Goal: Task Accomplishment & Management: Manage account settings

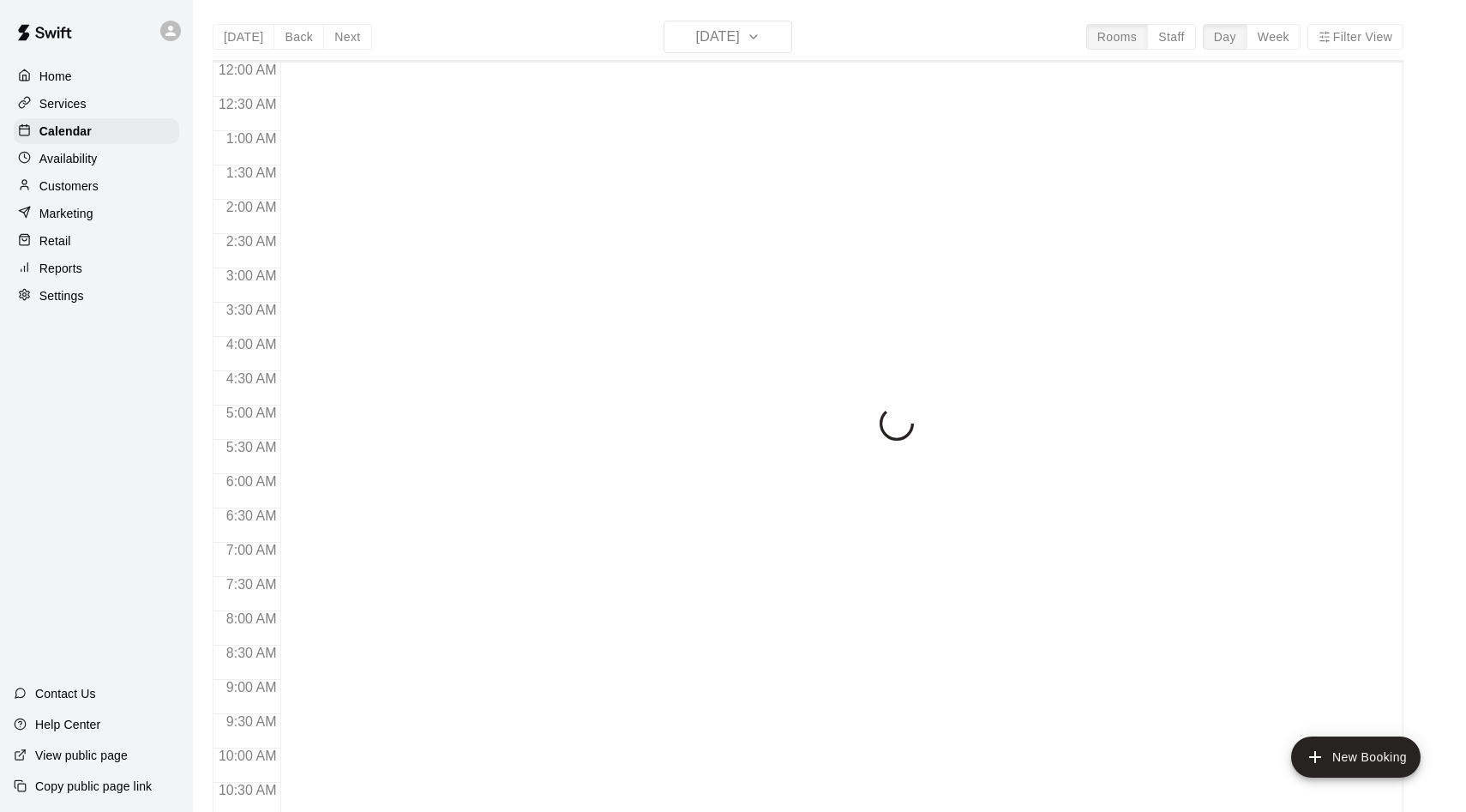
scroll to position [800, 0]
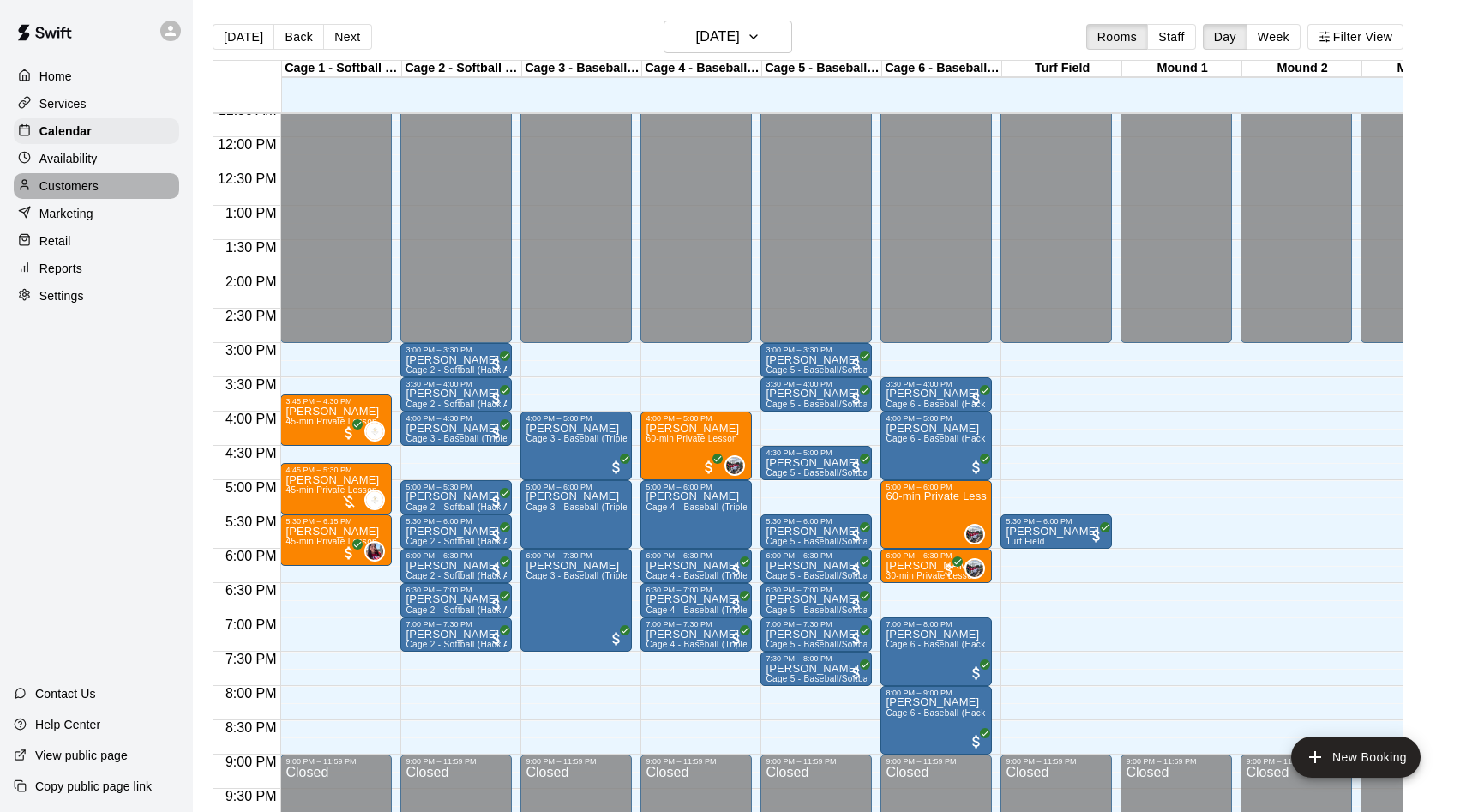
click at [54, 180] on p "Customers" at bounding box center [68, 186] width 59 height 17
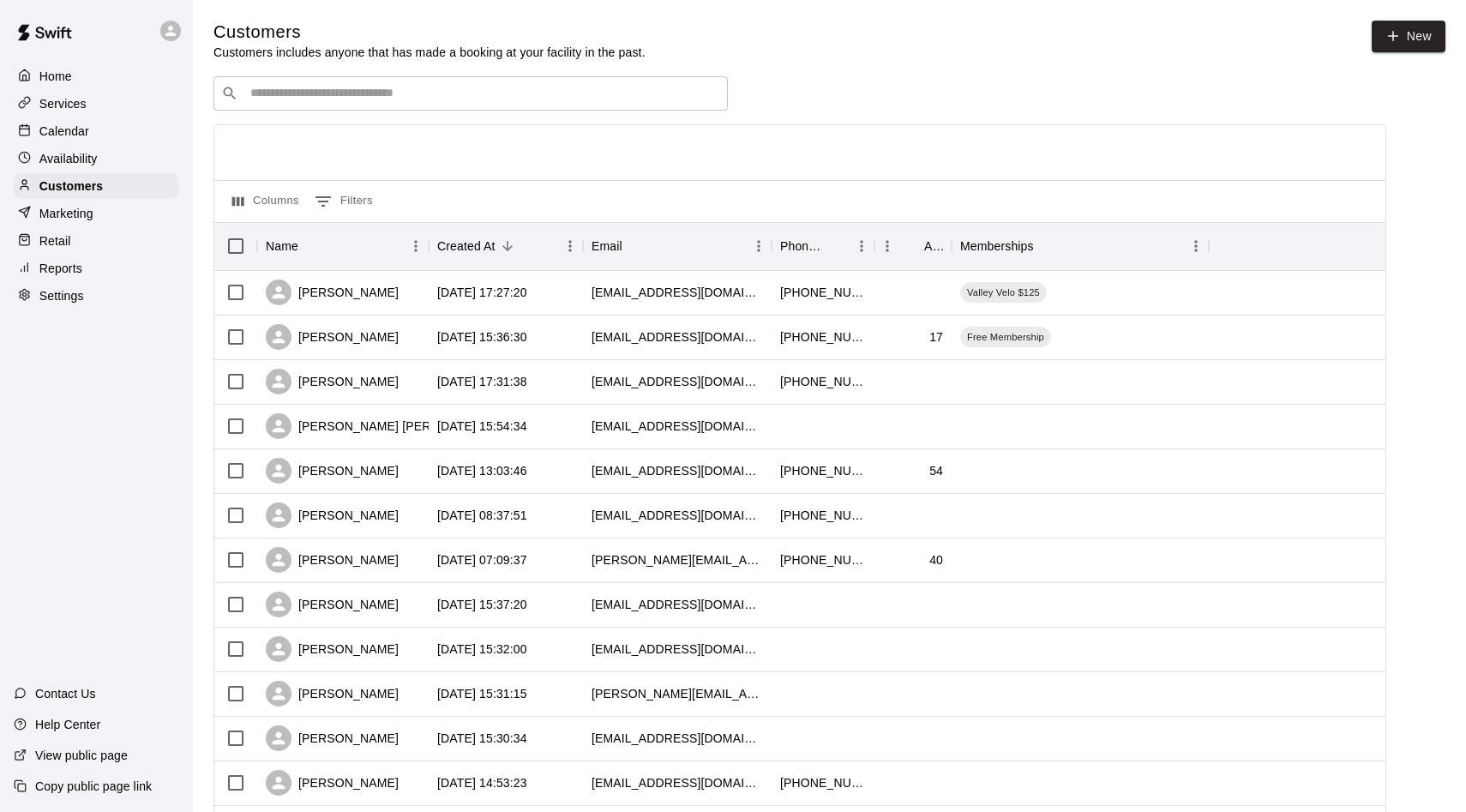
click at [111, 122] on div "Calendar" at bounding box center [97, 131] width 166 height 26
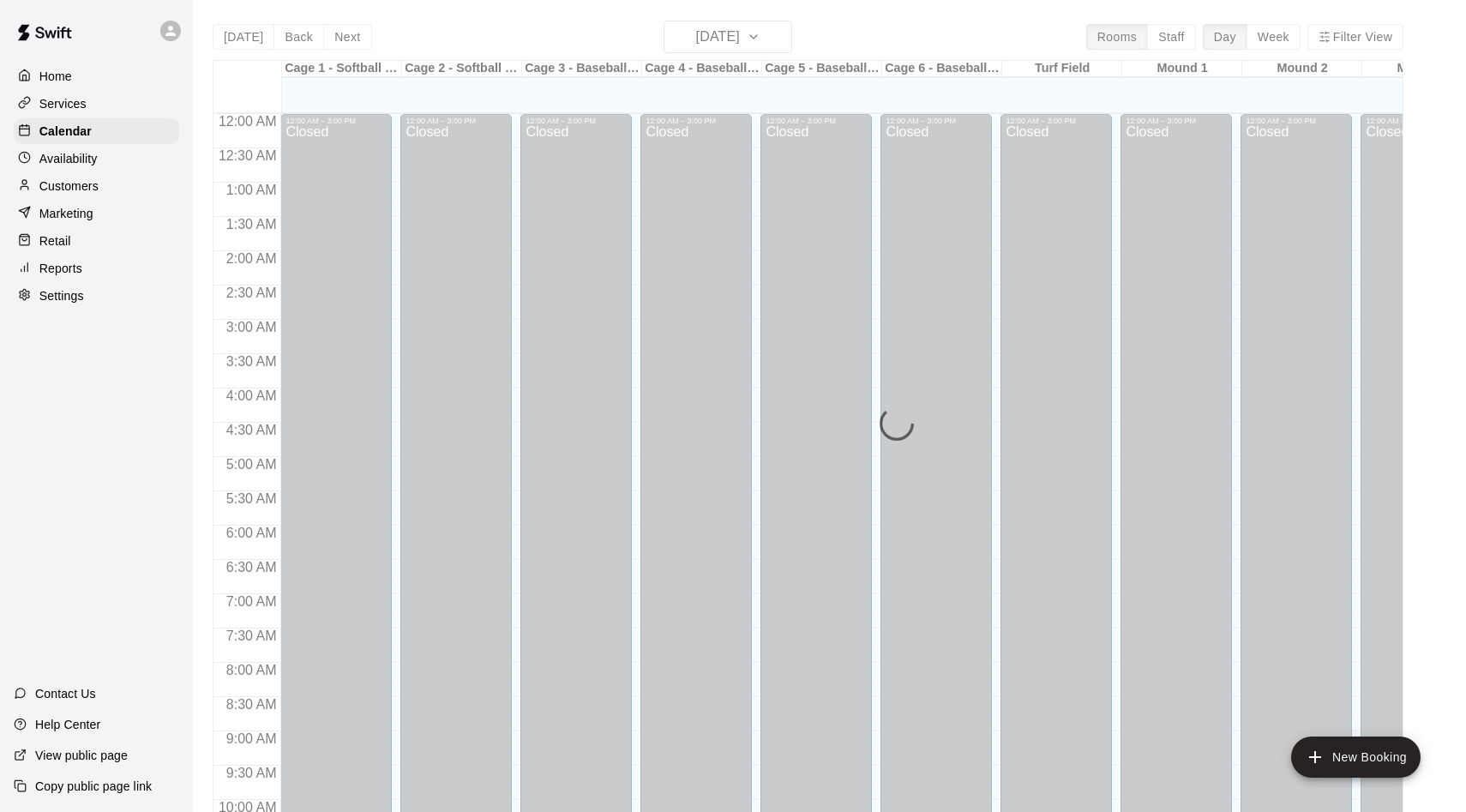
scroll to position [800, 0]
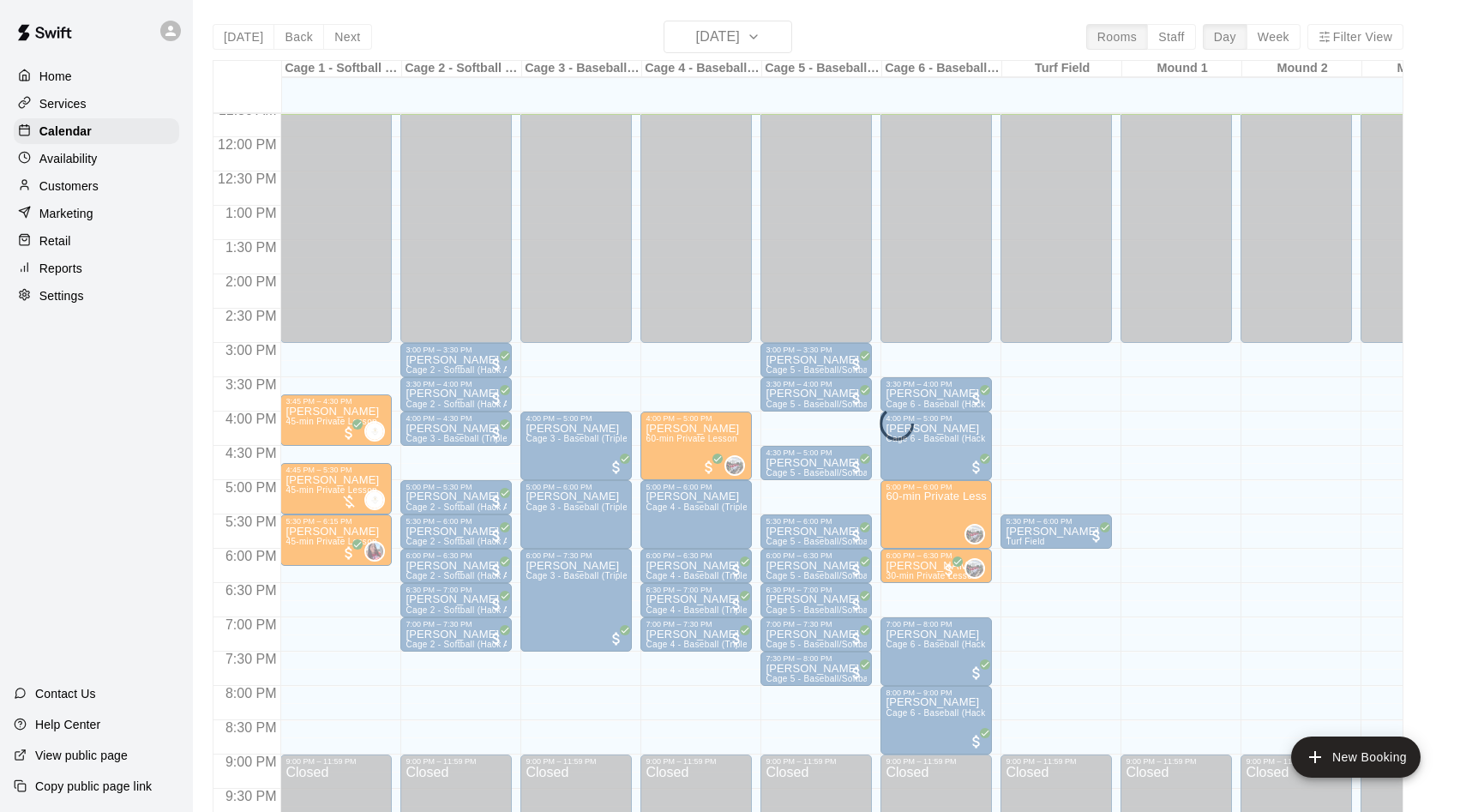
click at [735, 41] on div "[DATE] Back [DATE][DATE] Rooms Staff Day Week Filter View Cage 1 - Softball (Ha…" at bounding box center [808, 427] width 1192 height 812
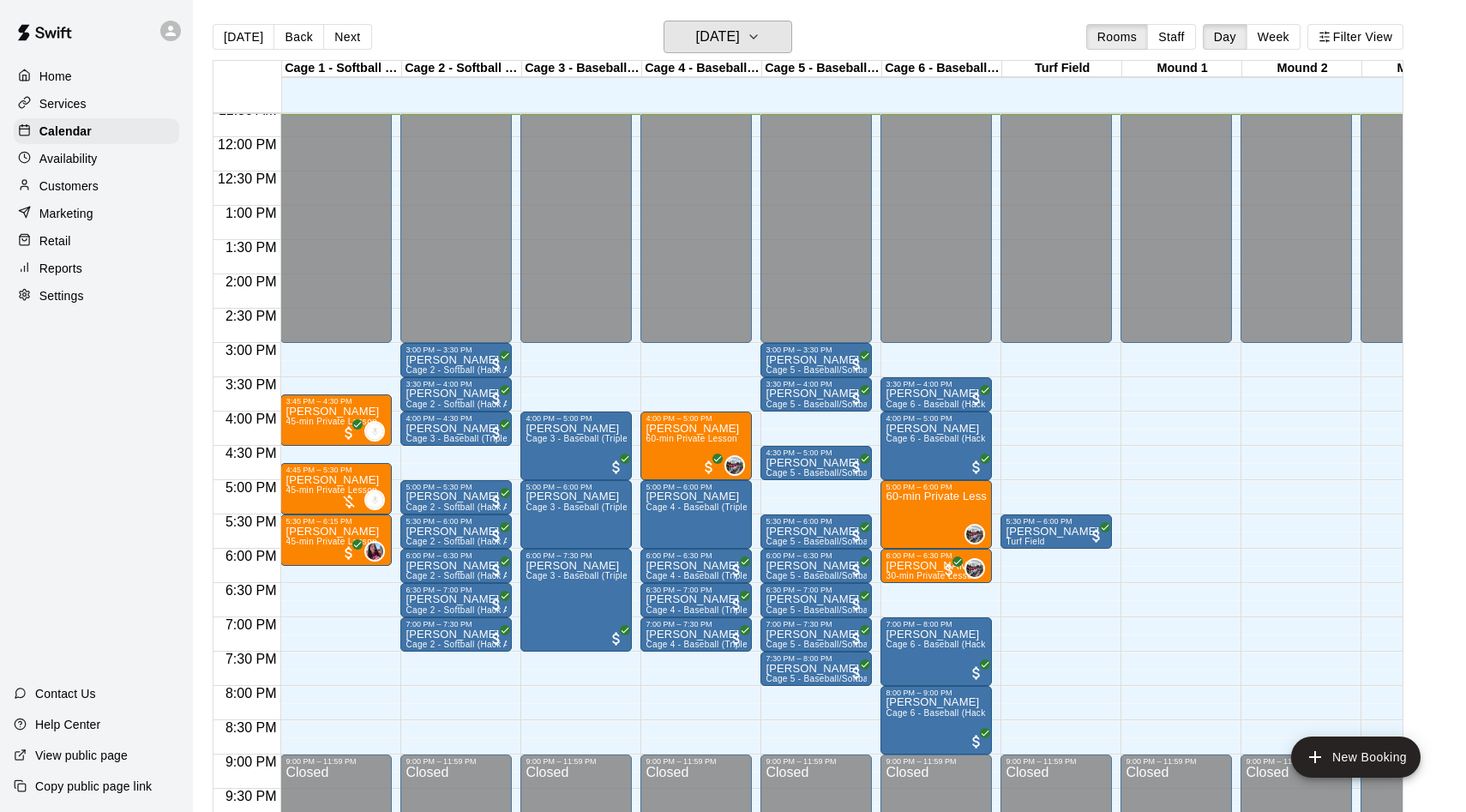
click at [735, 41] on h6 "[DATE]" at bounding box center [718, 36] width 44 height 24
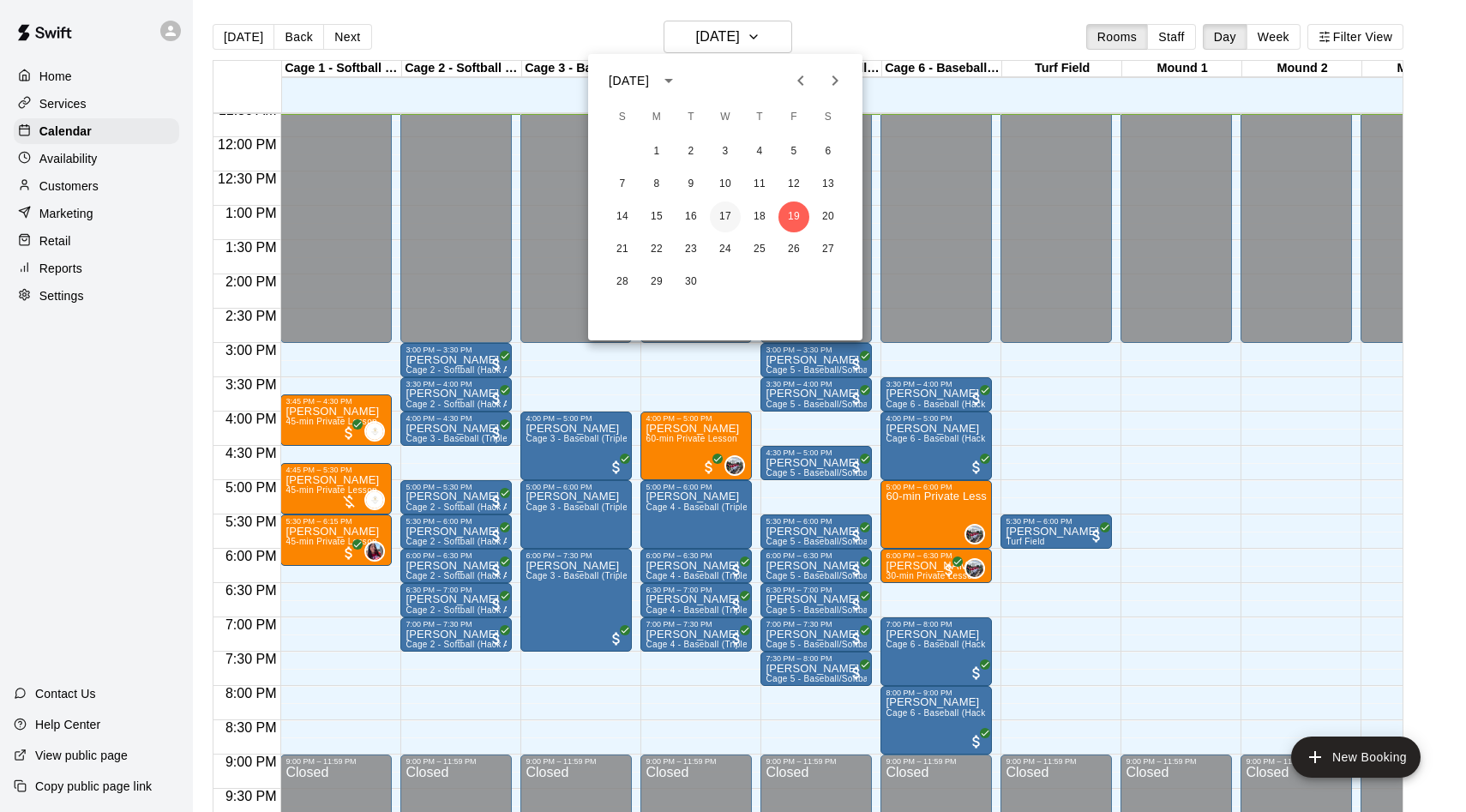
click at [728, 211] on button "17" at bounding box center [726, 217] width 31 height 31
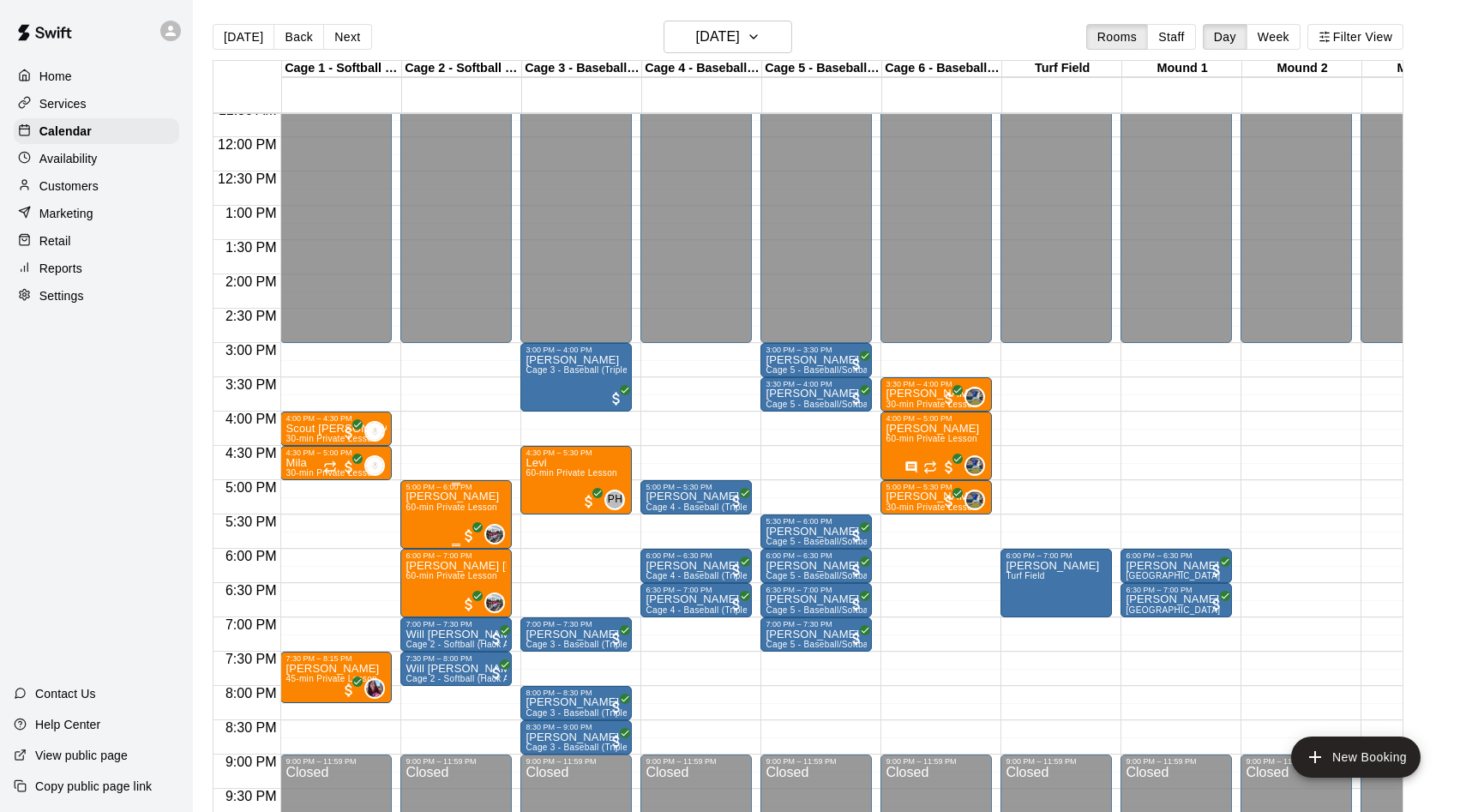
click at [444, 497] on p "[PERSON_NAME]" at bounding box center [452, 497] width 94 height 0
click at [428, 556] on img "edit" at bounding box center [424, 556] width 20 height 20
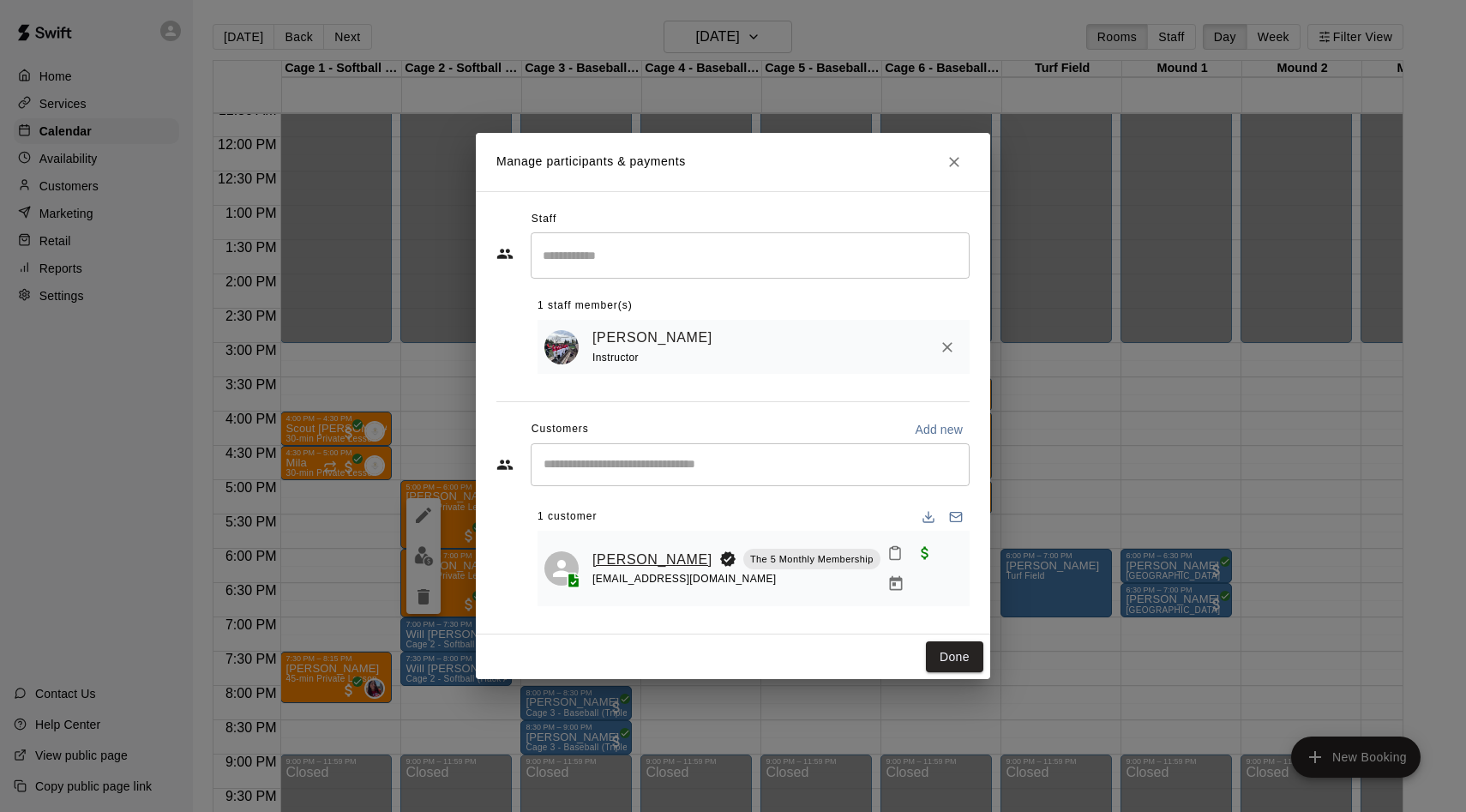
click at [612, 549] on link "[PERSON_NAME]" at bounding box center [653, 560] width 120 height 22
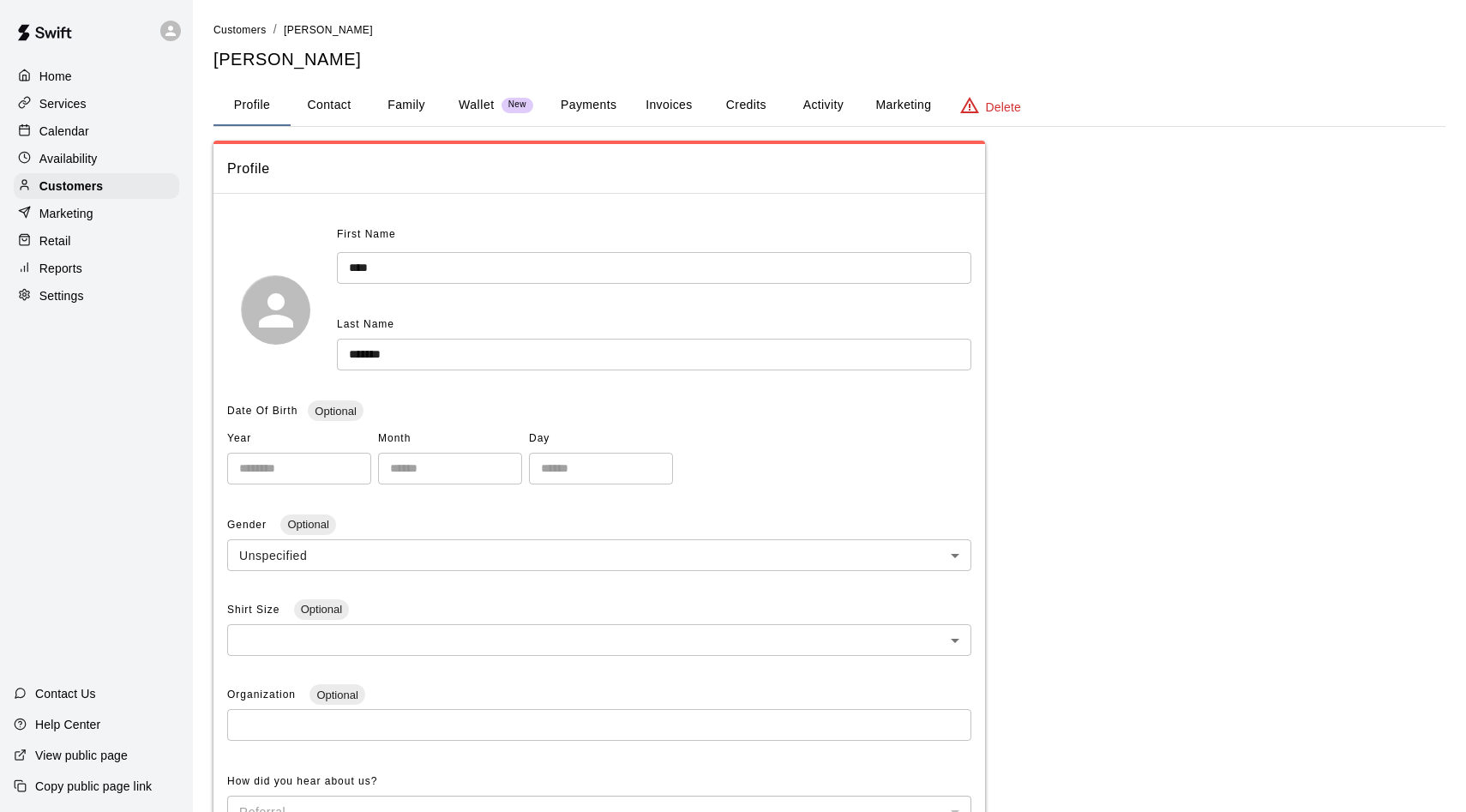
click at [807, 108] on button "Activity" at bounding box center [823, 105] width 77 height 41
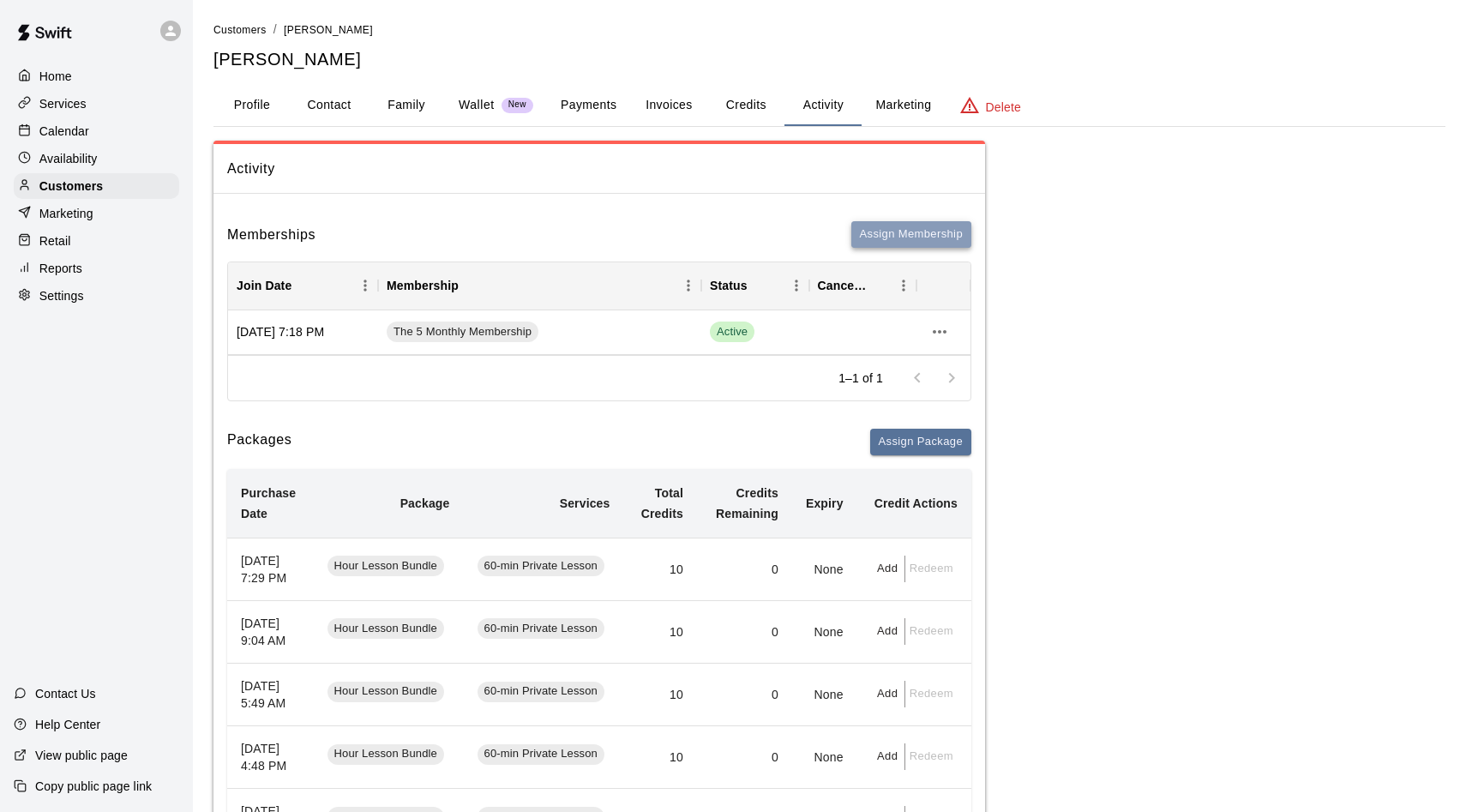
click at [888, 242] on button "Assign Membership" at bounding box center [912, 234] width 120 height 26
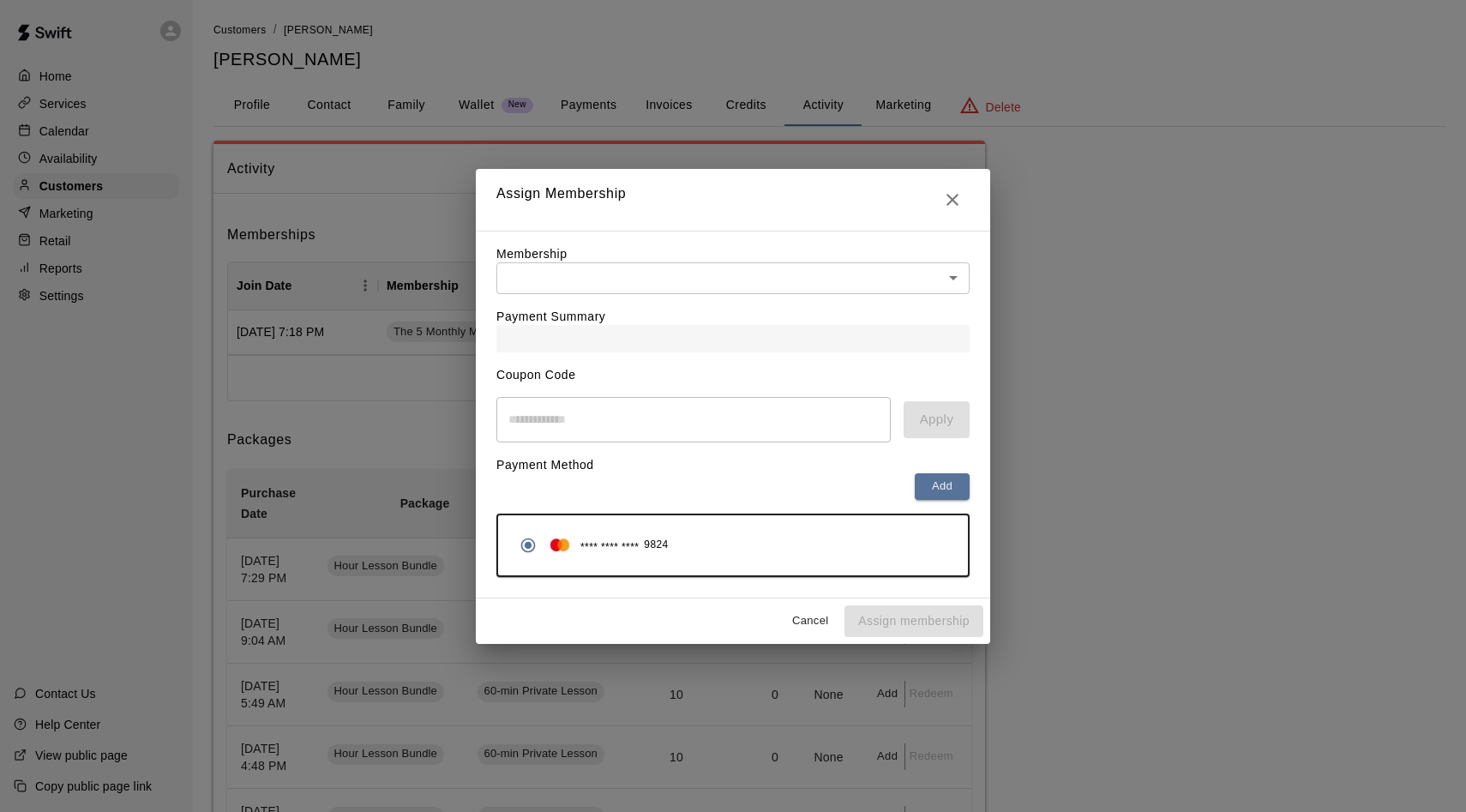
click at [568, 299] on div "Payment Summary" at bounding box center [733, 324] width 473 height 58
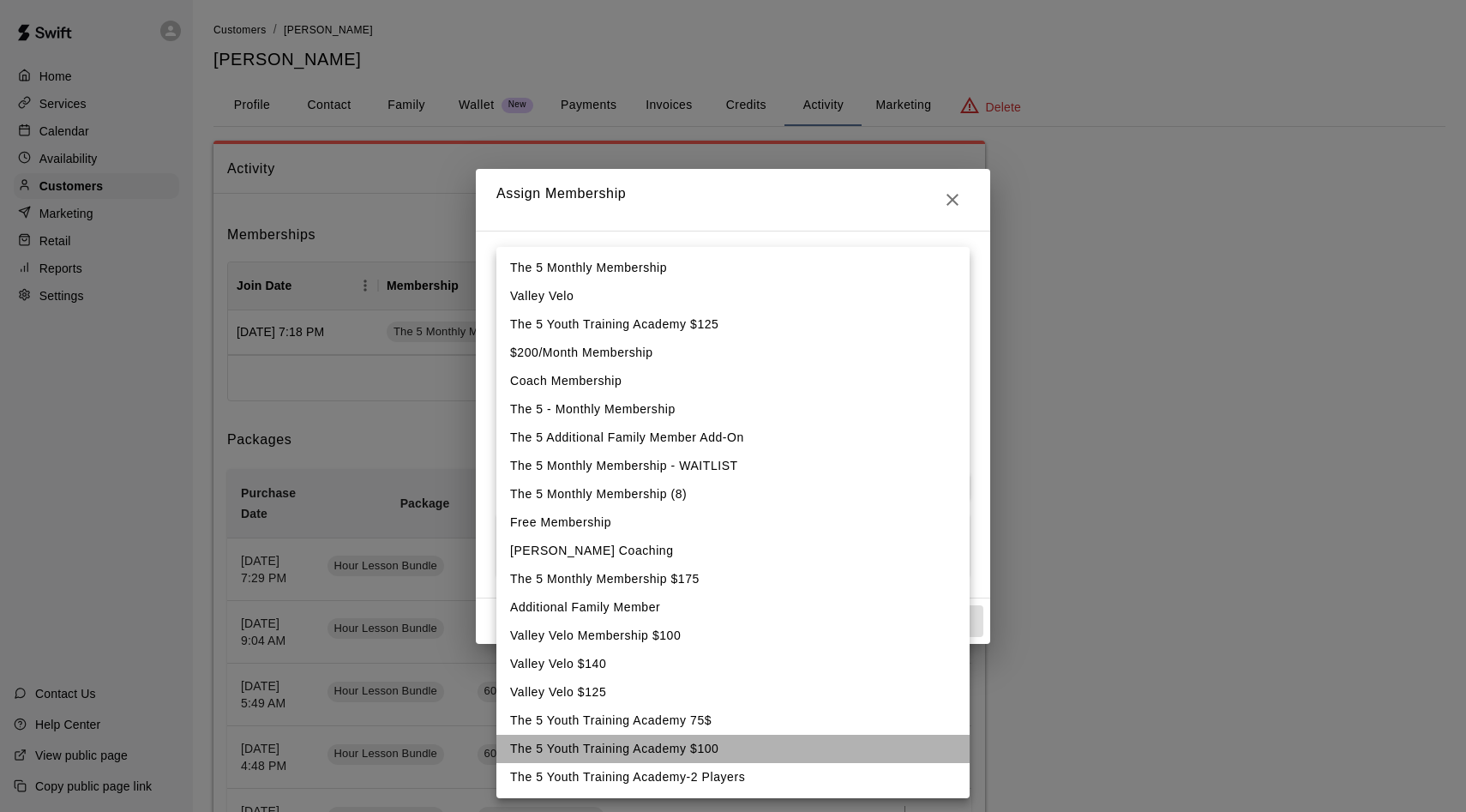
click at [632, 750] on li "The 5 Youth Training Academy $100" at bounding box center [733, 748] width 473 height 28
type input "**********"
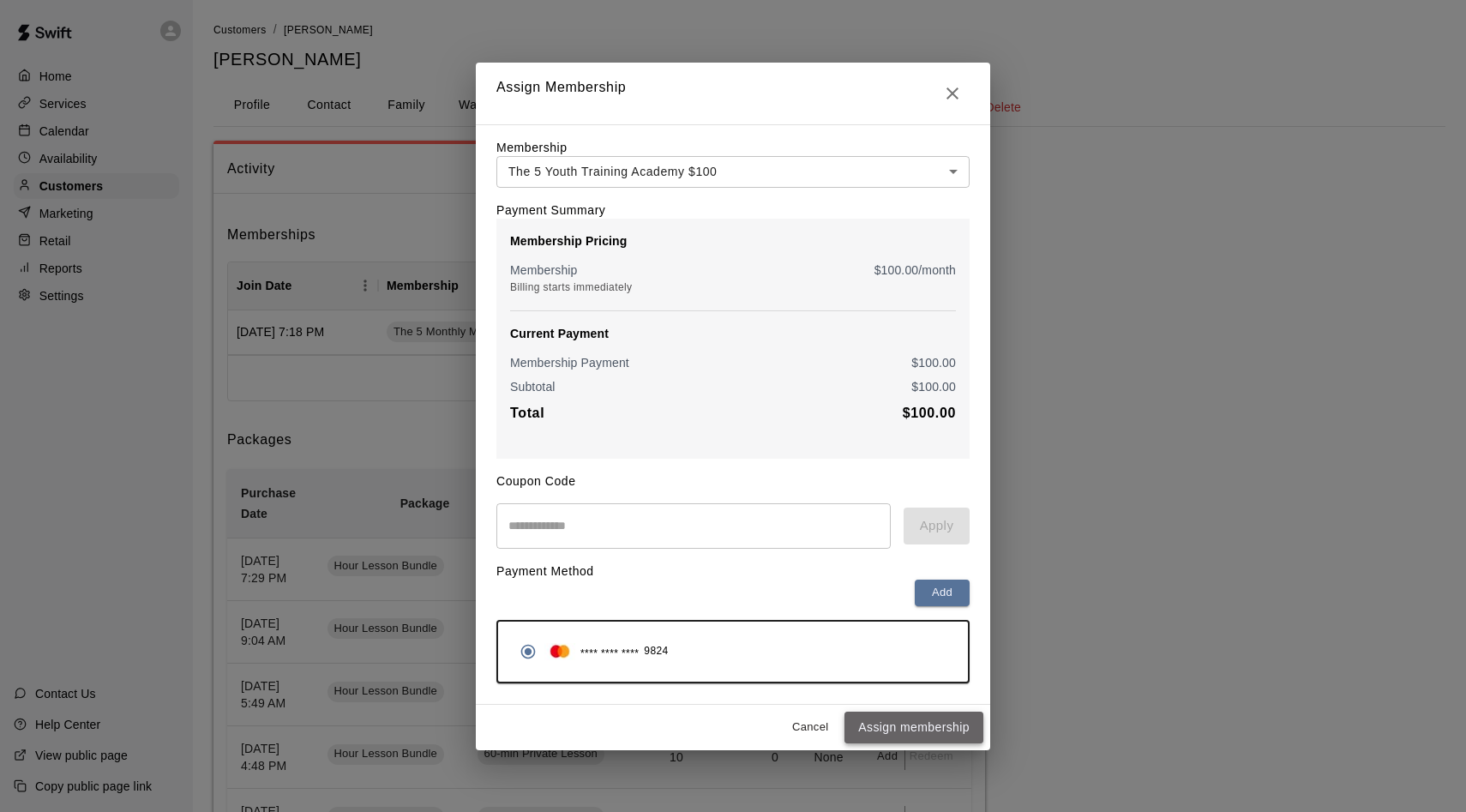
click at [906, 718] on button "Assign membership" at bounding box center [914, 727] width 139 height 32
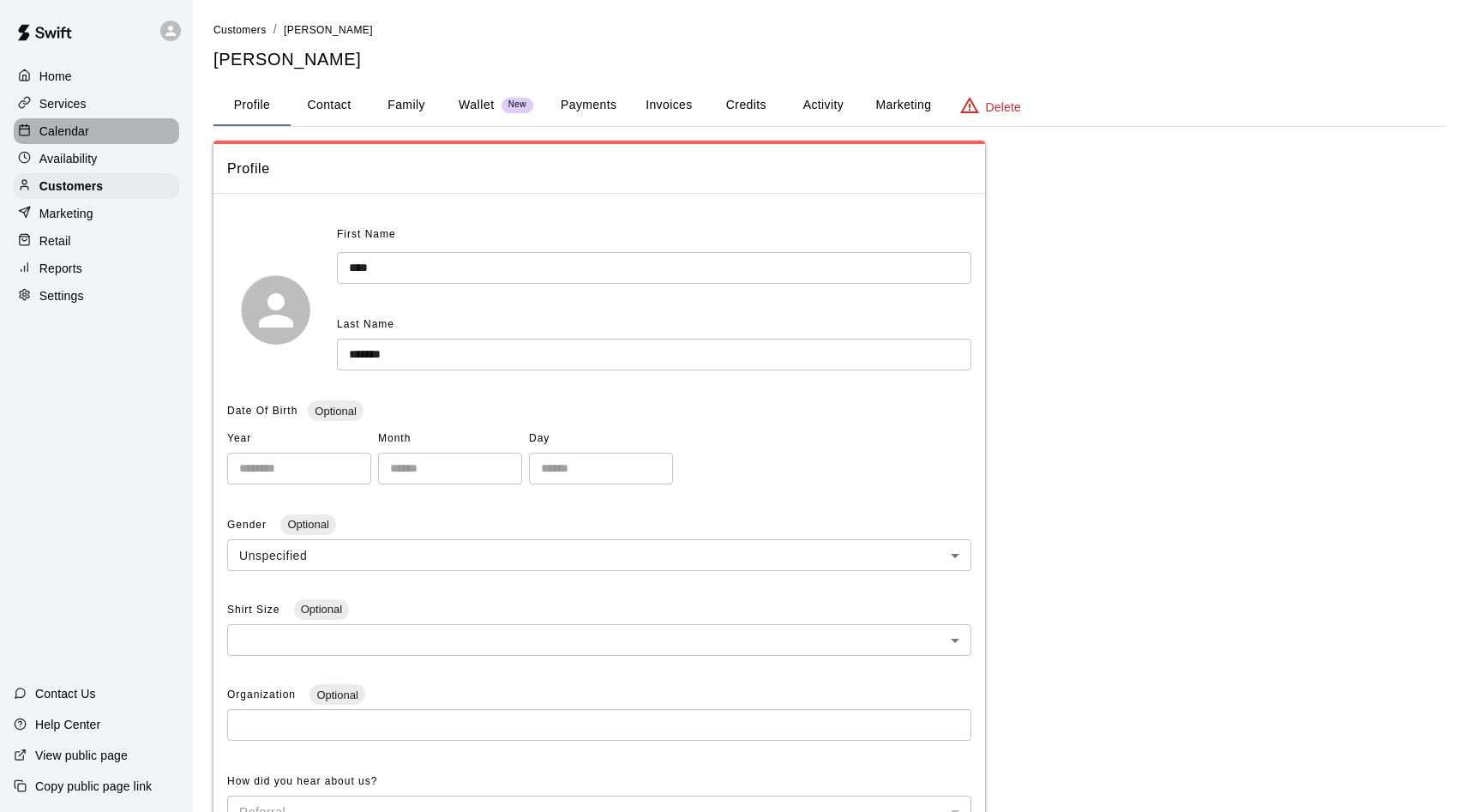
click at [65, 134] on p "Calendar" at bounding box center [64, 131] width 50 height 17
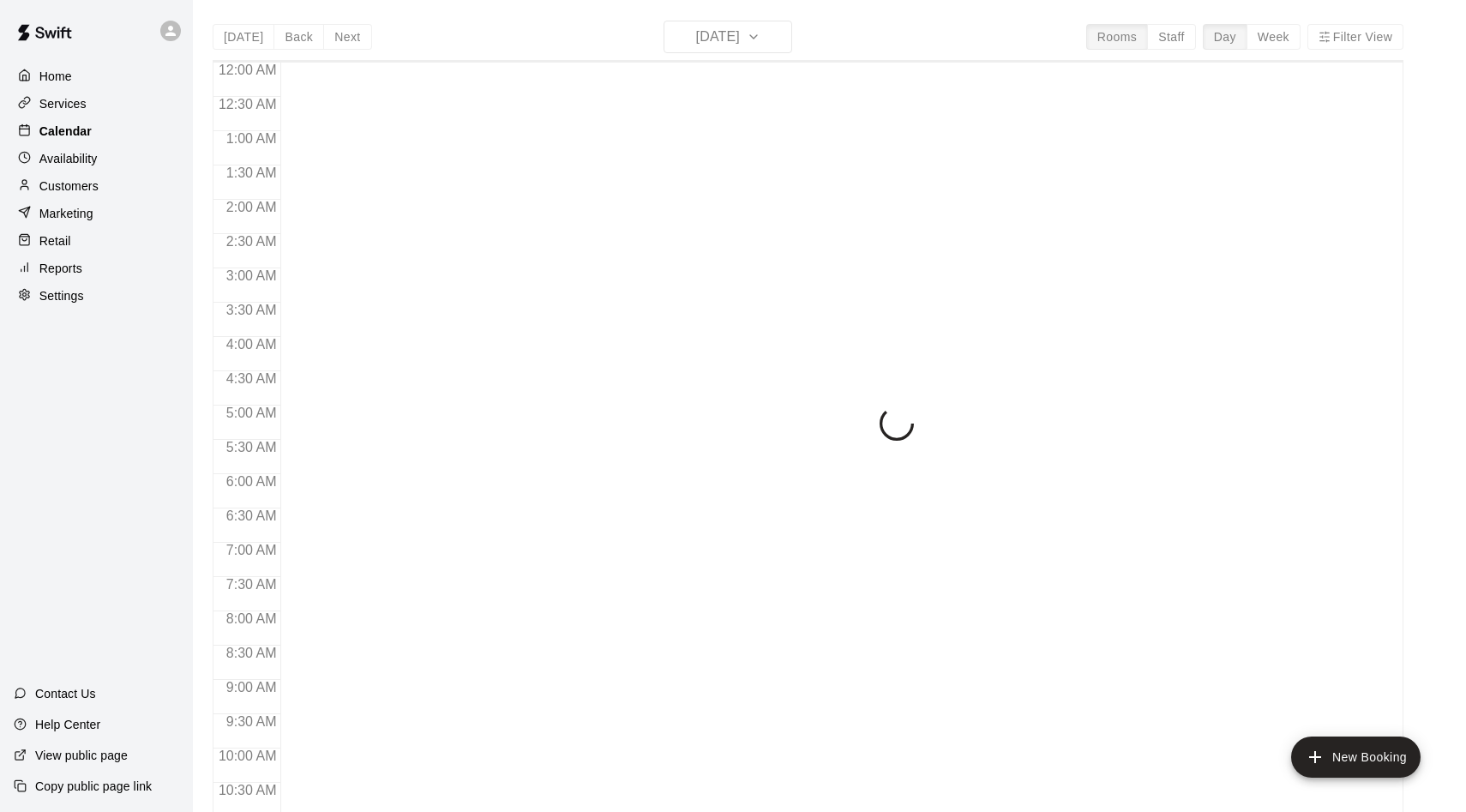
scroll to position [801, 0]
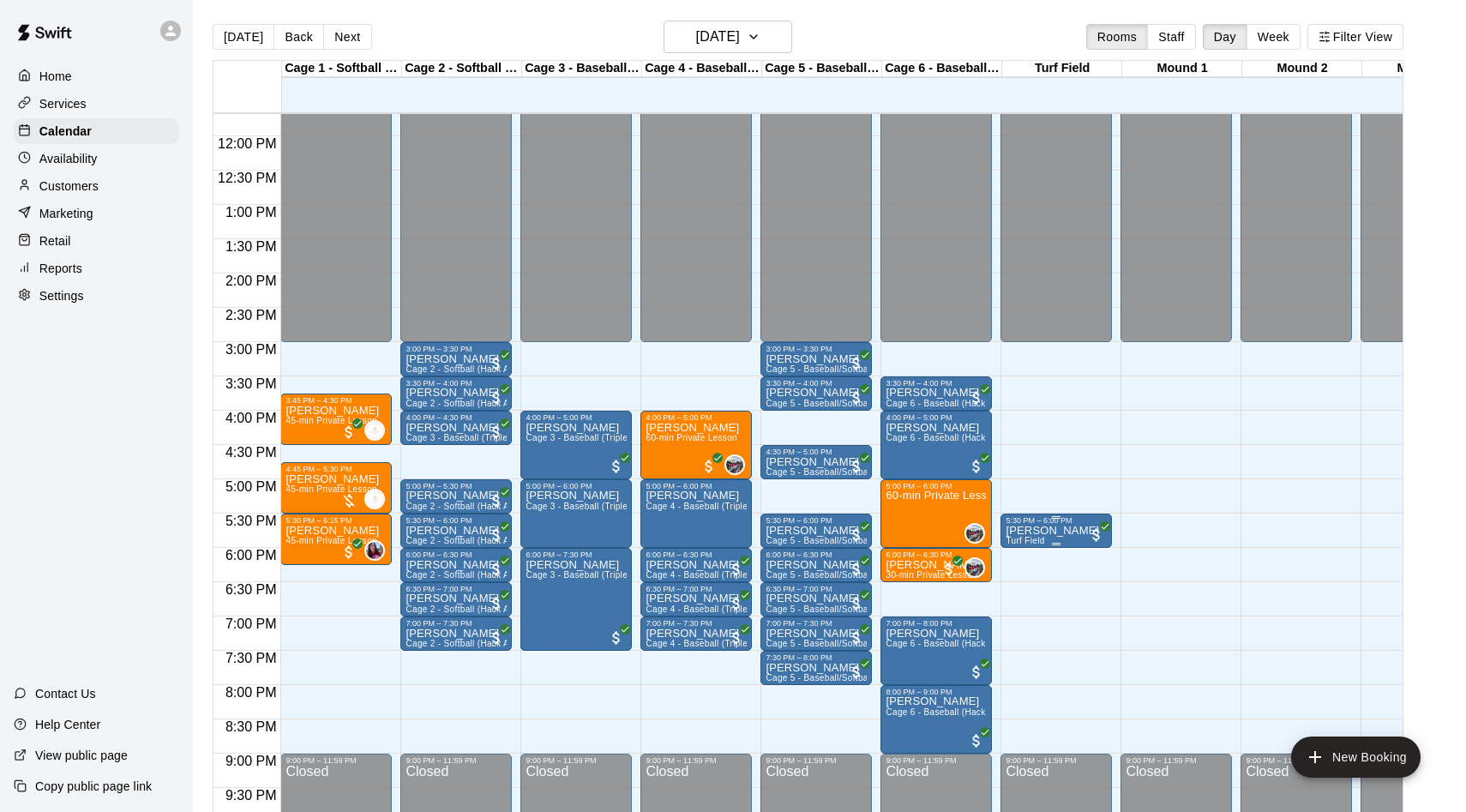
click at [1016, 530] on p "[PERSON_NAME]" at bounding box center [1052, 530] width 94 height 0
click at [1022, 594] on img "edit" at bounding box center [1025, 590] width 20 height 20
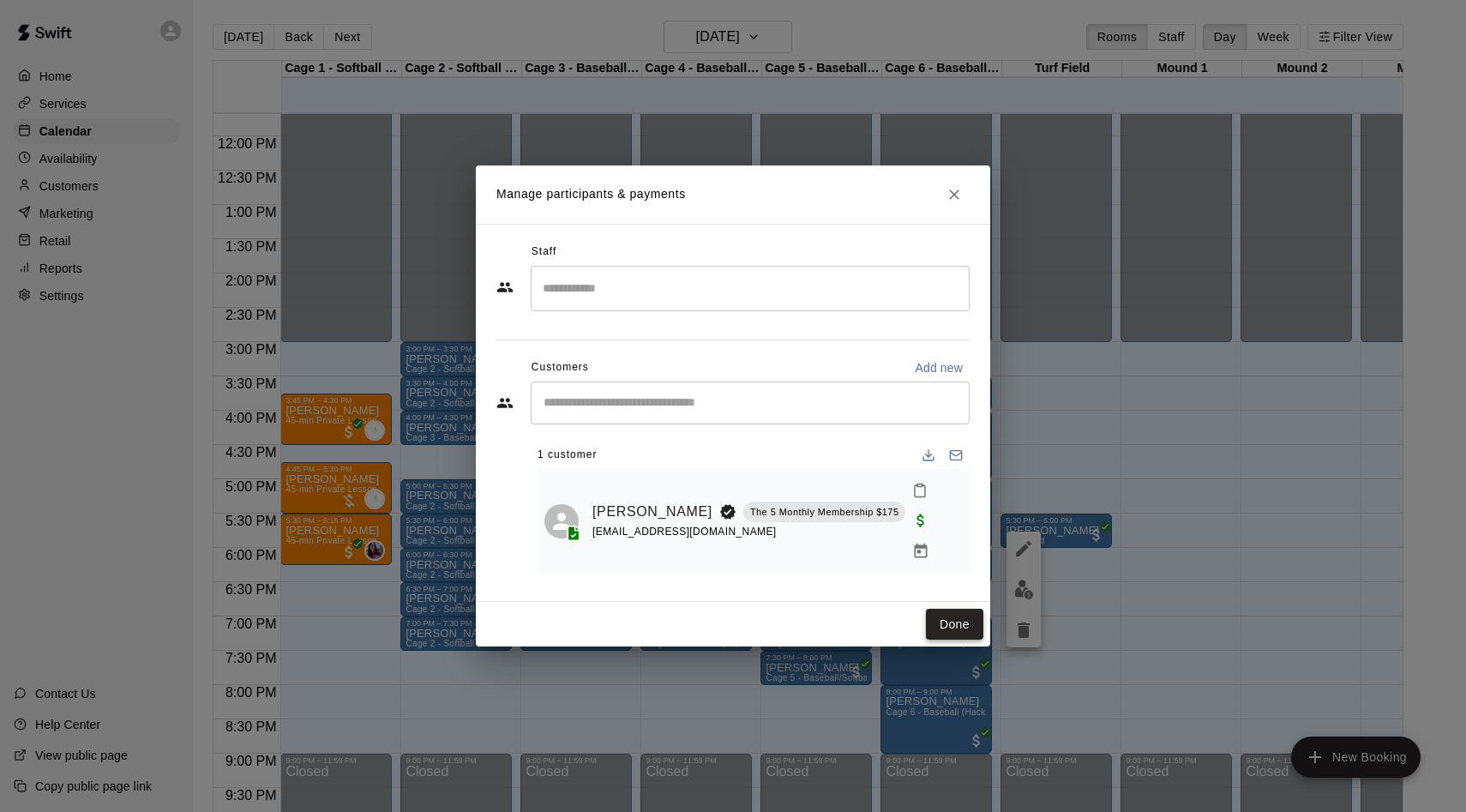
click at [946, 609] on button "Done" at bounding box center [955, 624] width 57 height 32
